Goal: Task Accomplishment & Management: Complete application form

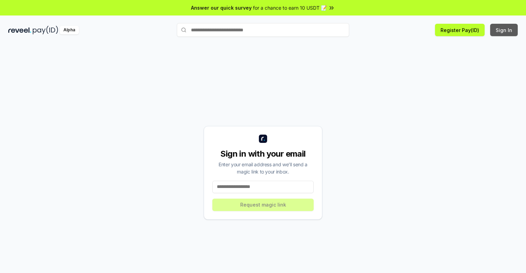
click at [504, 30] on button "Sign In" at bounding box center [504, 30] width 28 height 12
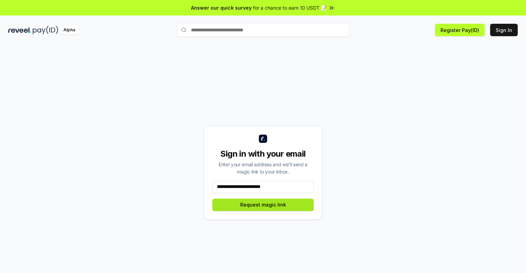
type input "**********"
click at [263, 205] on button "Request magic link" at bounding box center [262, 205] width 101 height 12
